Goal: Task Accomplishment & Management: Complete application form

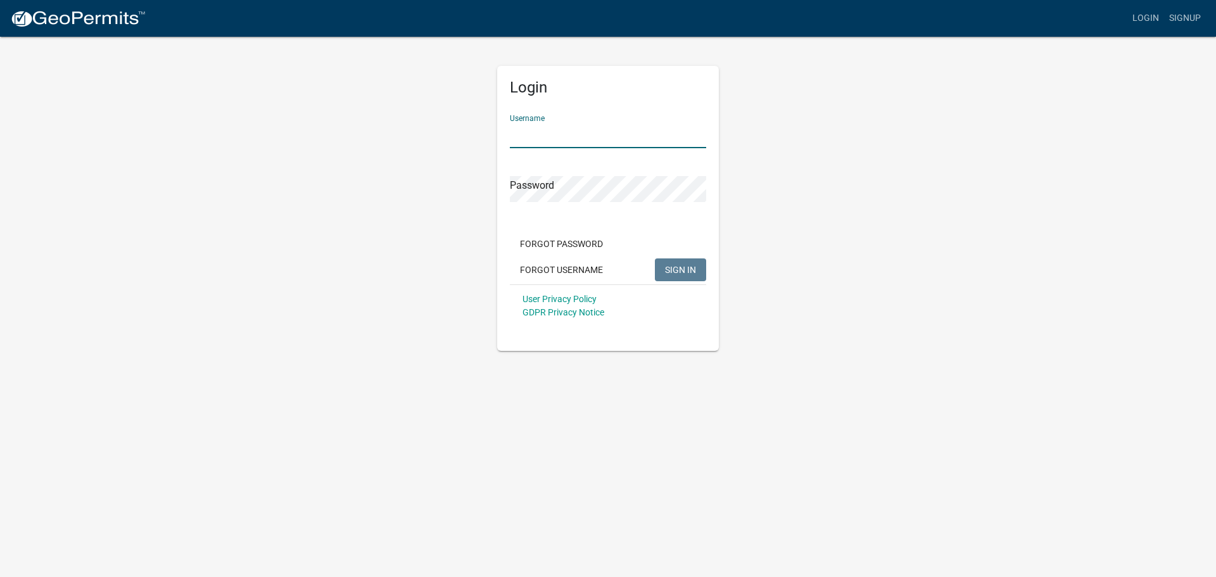
click at [541, 129] on input "Username" at bounding box center [608, 135] width 196 height 26
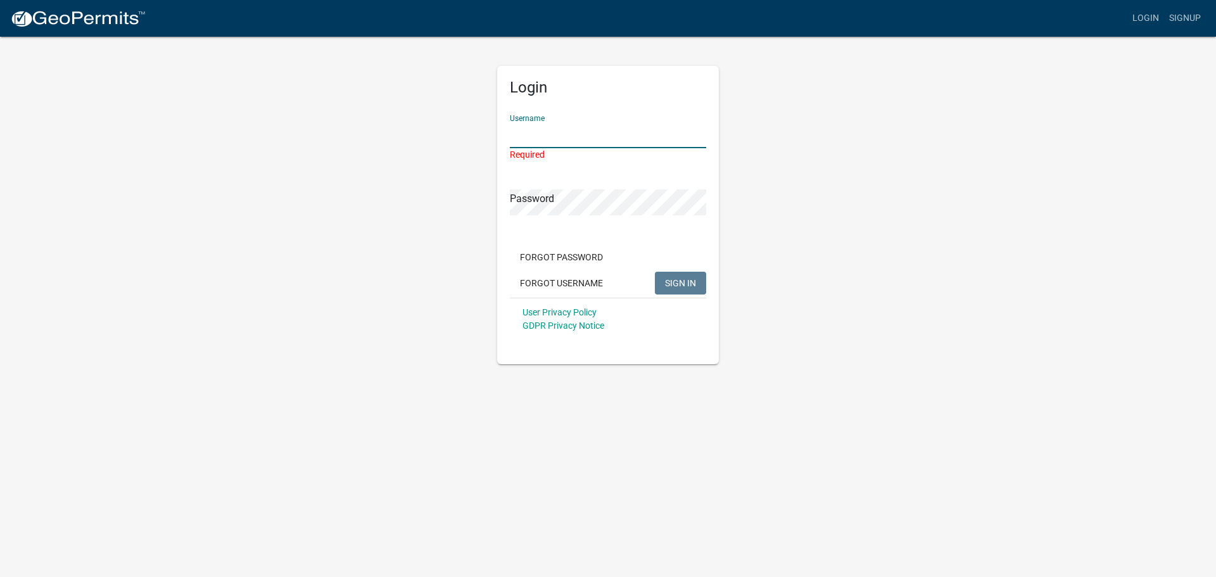
paste input "Complete Solar"
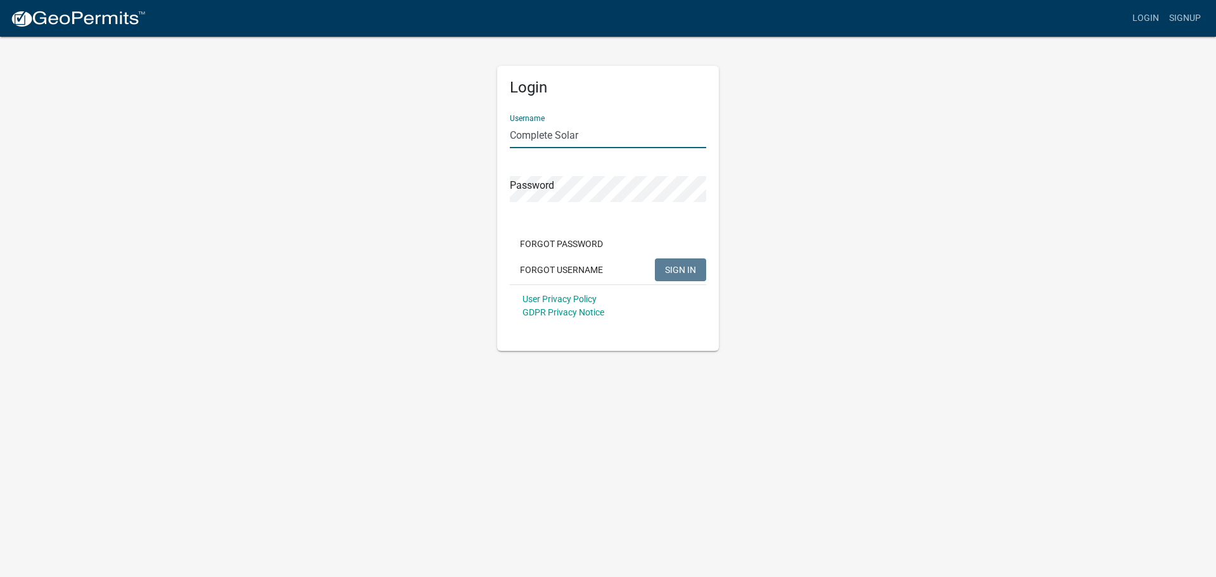
type input "Complete Solar"
click at [677, 265] on span "SIGN IN" at bounding box center [680, 269] width 31 height 10
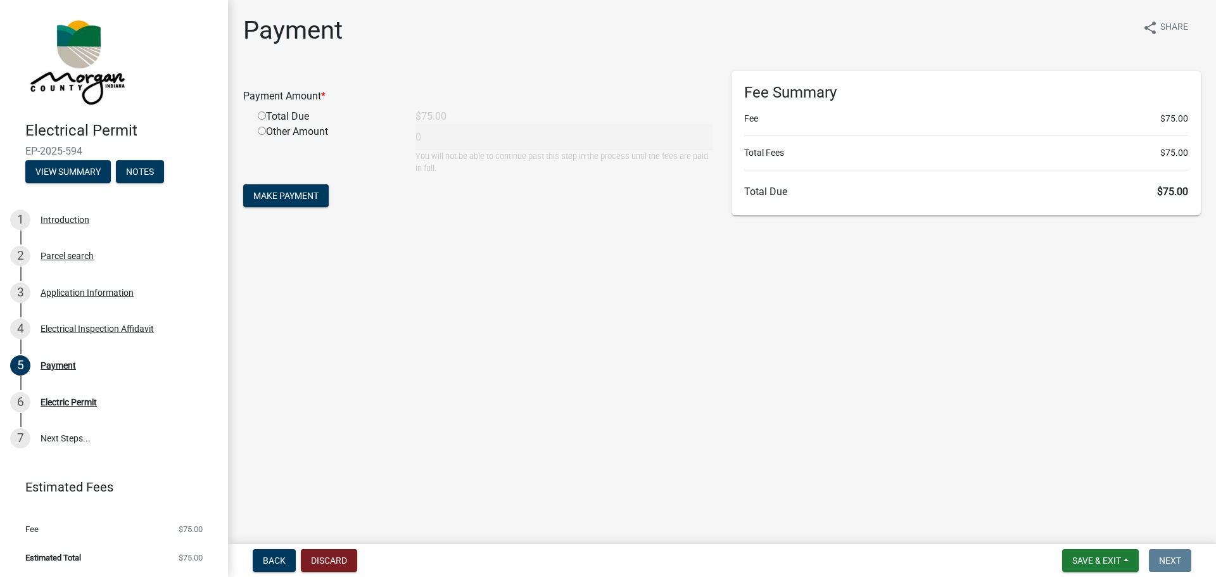
drag, startPoint x: 260, startPoint y: 115, endPoint x: 261, endPoint y: 124, distance: 8.9
click at [260, 115] on input "radio" at bounding box center [262, 115] width 8 height 8
radio input "true"
type input "75"
click at [265, 194] on span "Make Payment" at bounding box center [285, 196] width 65 height 10
